Goal: Find specific page/section: Find specific page/section

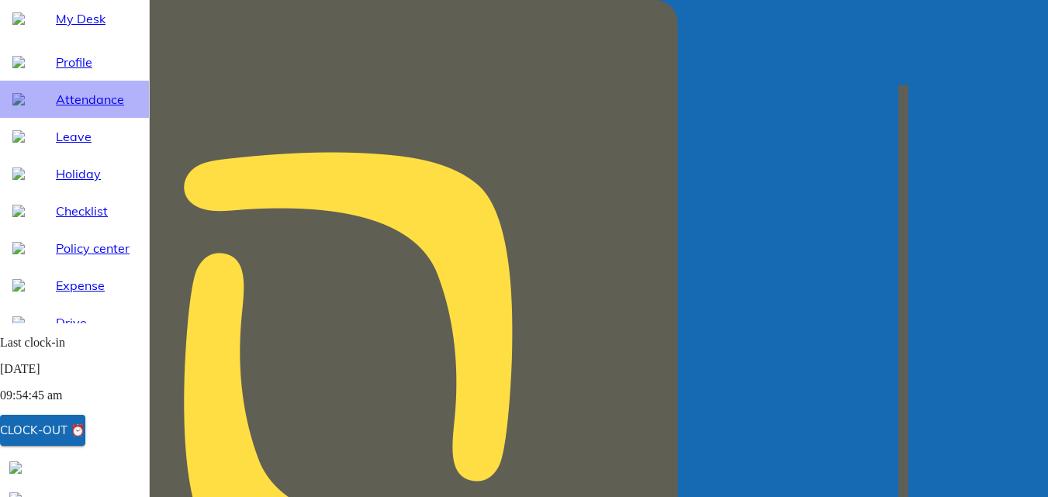
click at [75, 109] on span "Attendance" at bounding box center [96, 99] width 81 height 19
select select "9"
click at [71, 28] on span "My Desk" at bounding box center [96, 18] width 81 height 19
